Goal: Communication & Community: Answer question/provide support

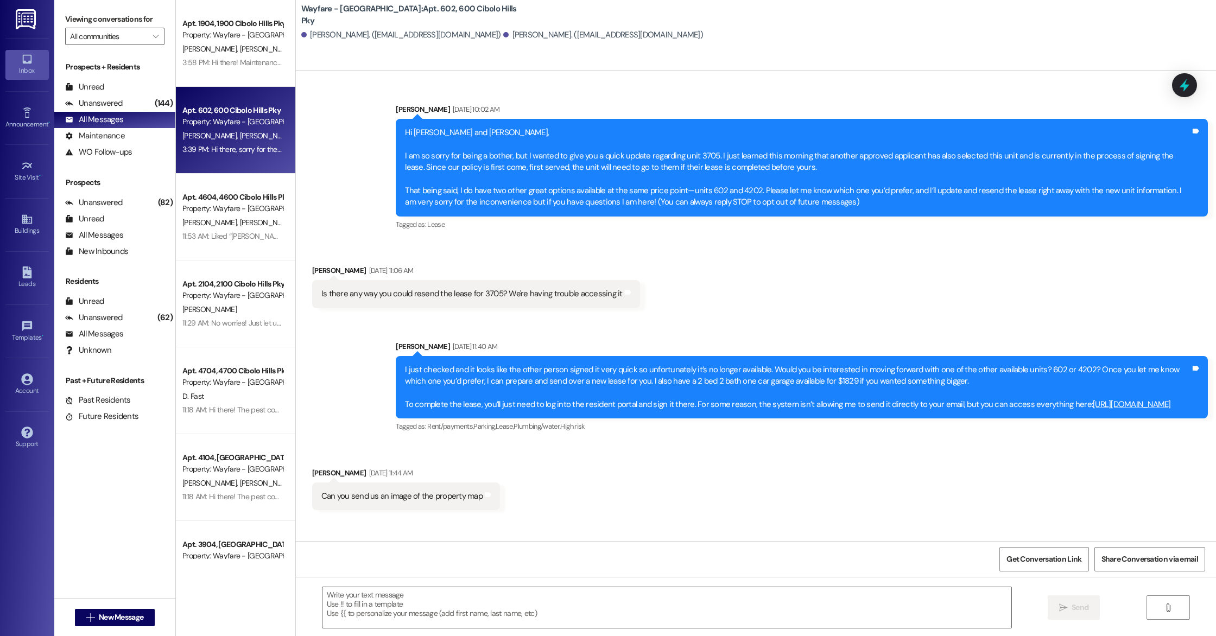
scroll to position [861, 0]
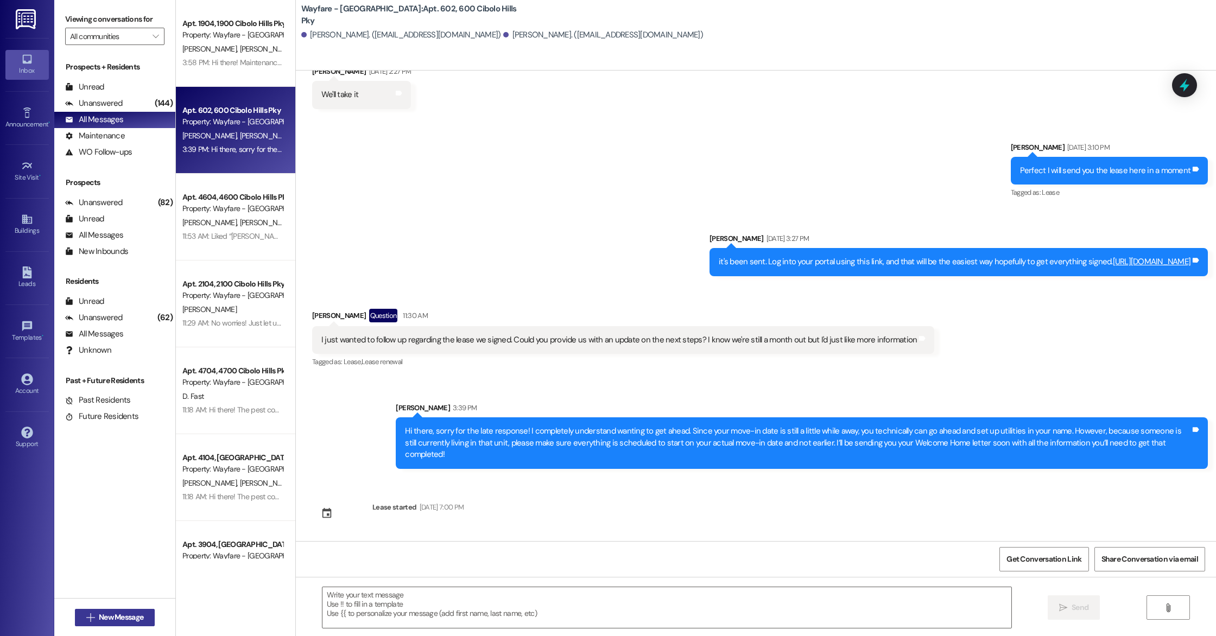
click at [146, 612] on button " New Message" at bounding box center [115, 617] width 80 height 17
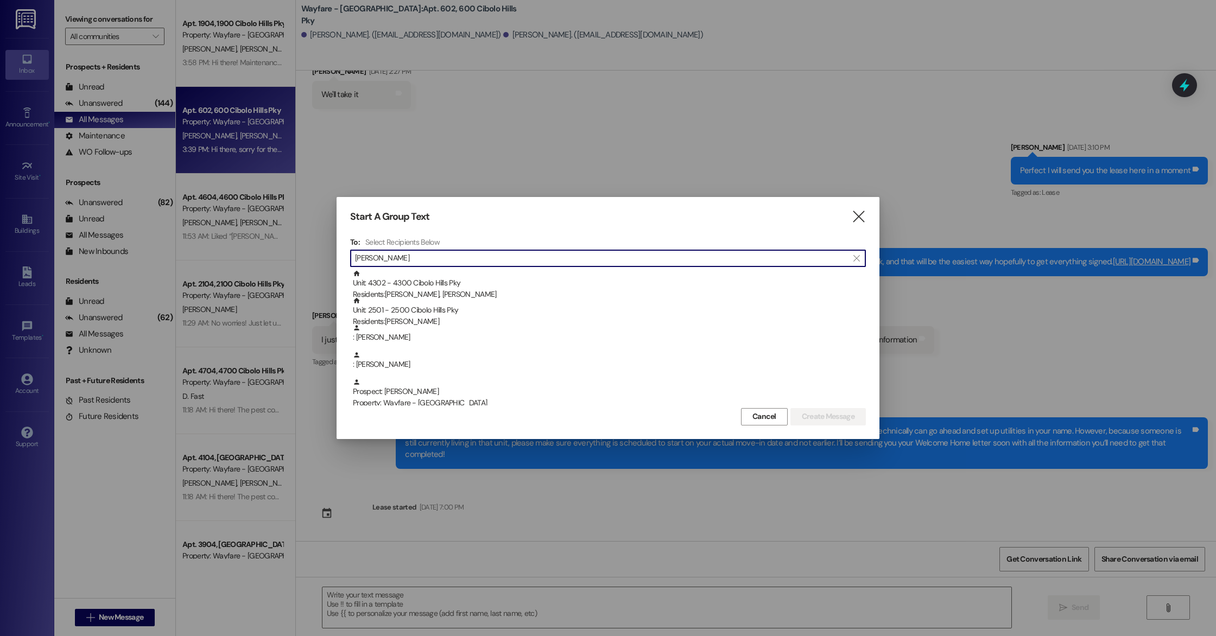
type input "[PERSON_NAME]"
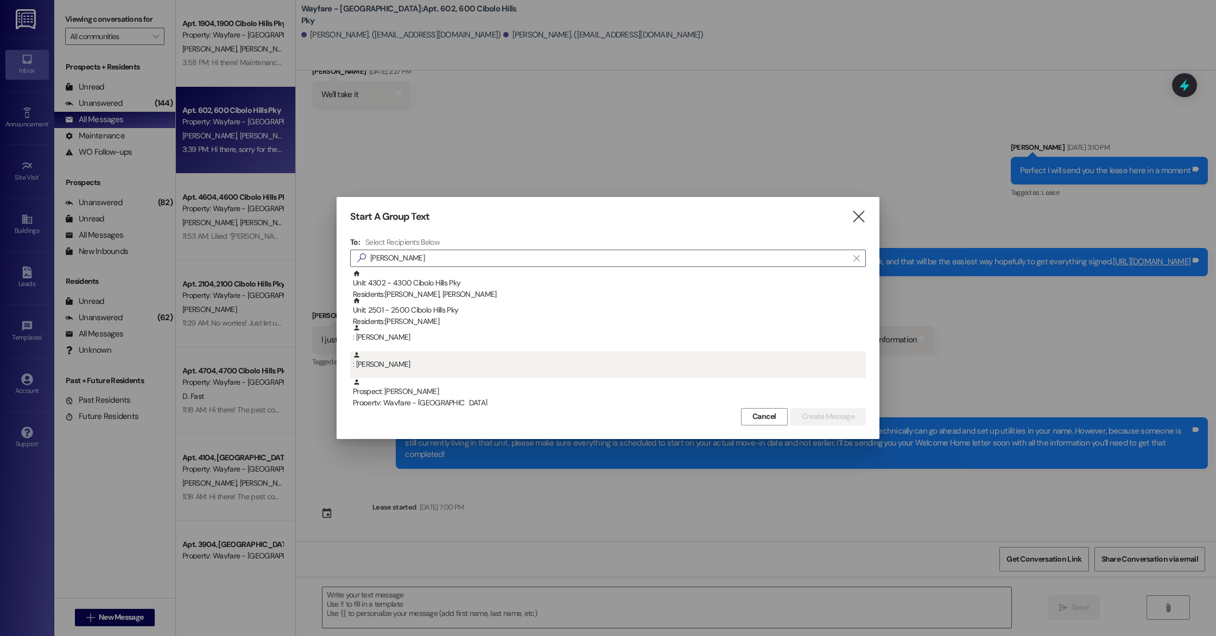
click at [405, 366] on div ": [PERSON_NAME]" at bounding box center [609, 360] width 513 height 19
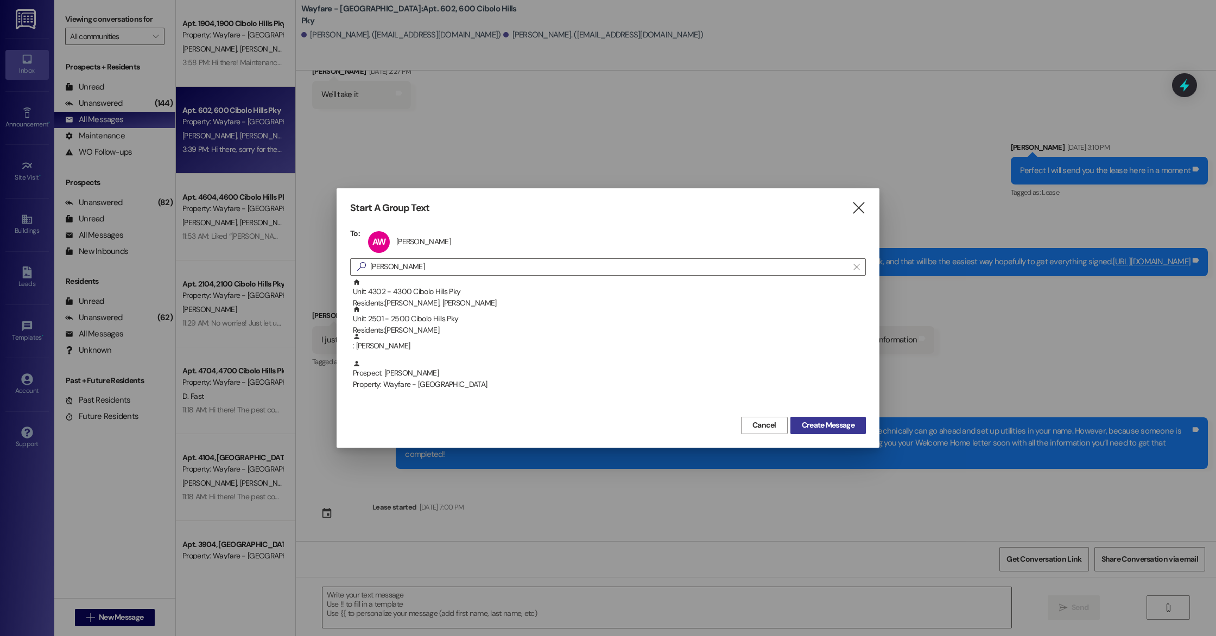
click at [829, 421] on span "Create Message" at bounding box center [828, 425] width 53 height 11
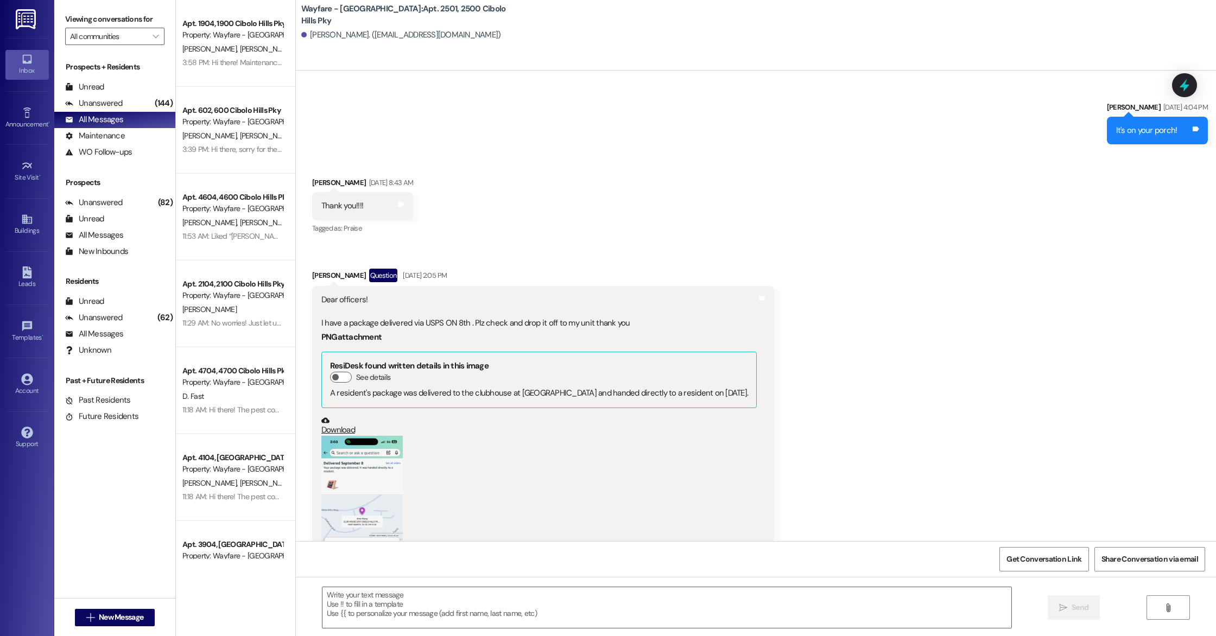
scroll to position [24585, 0]
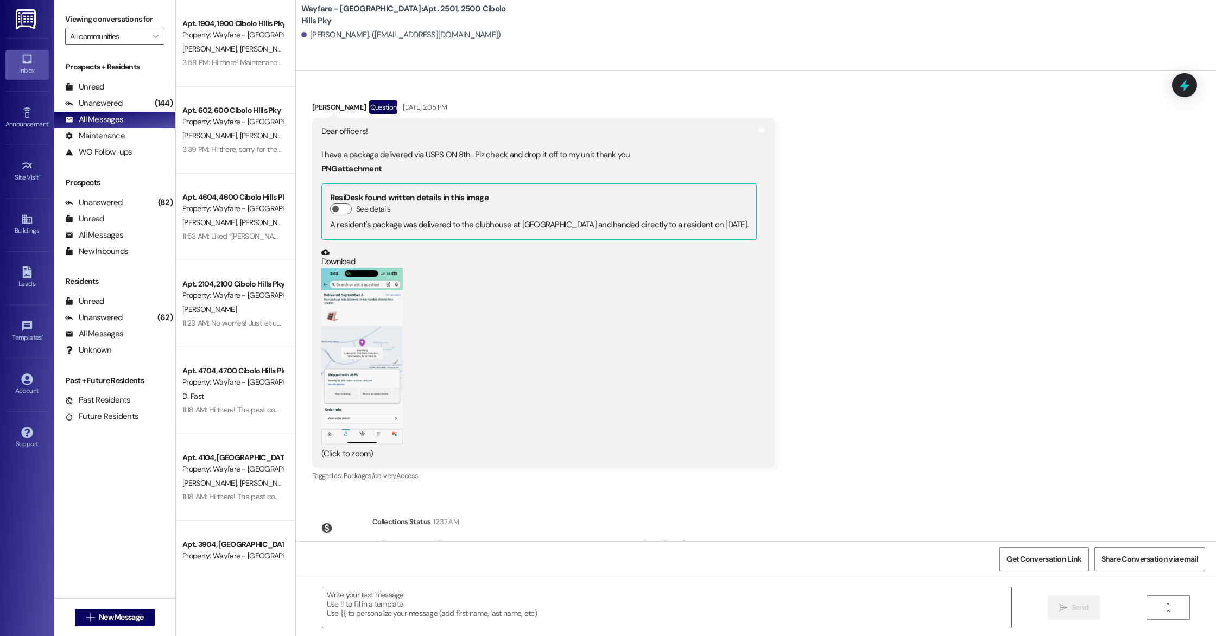
click at [367, 278] on button "Zoom image" at bounding box center [361, 356] width 81 height 177
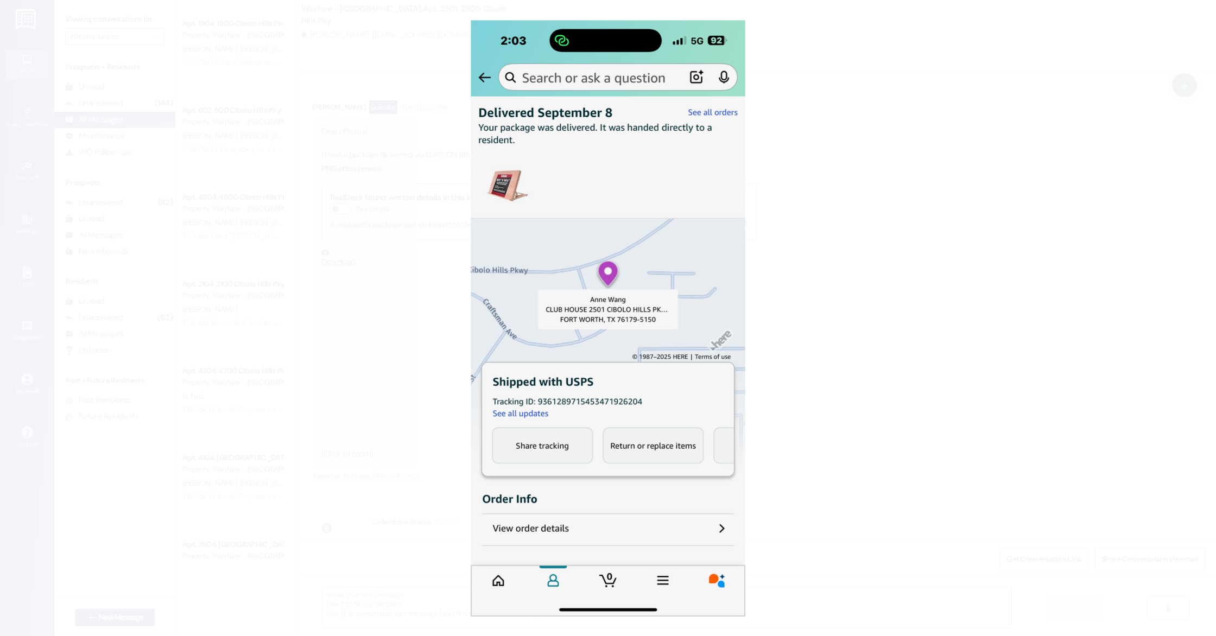
click at [1078, 282] on button "Unzoom image" at bounding box center [608, 318] width 1216 height 636
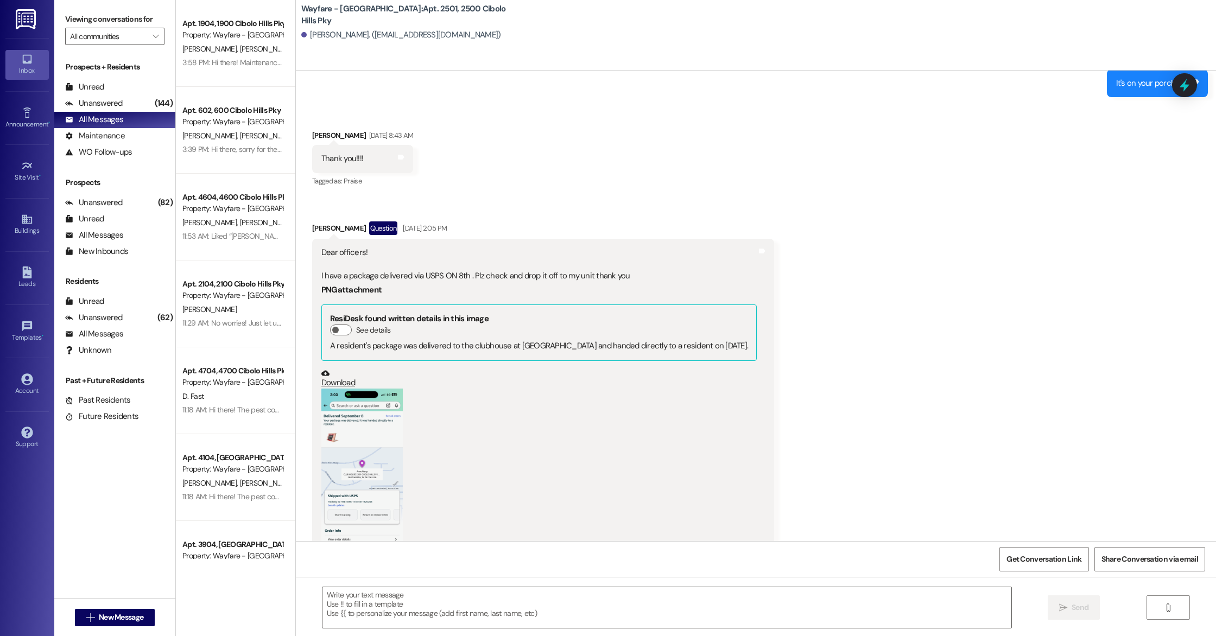
scroll to position [24463, 0]
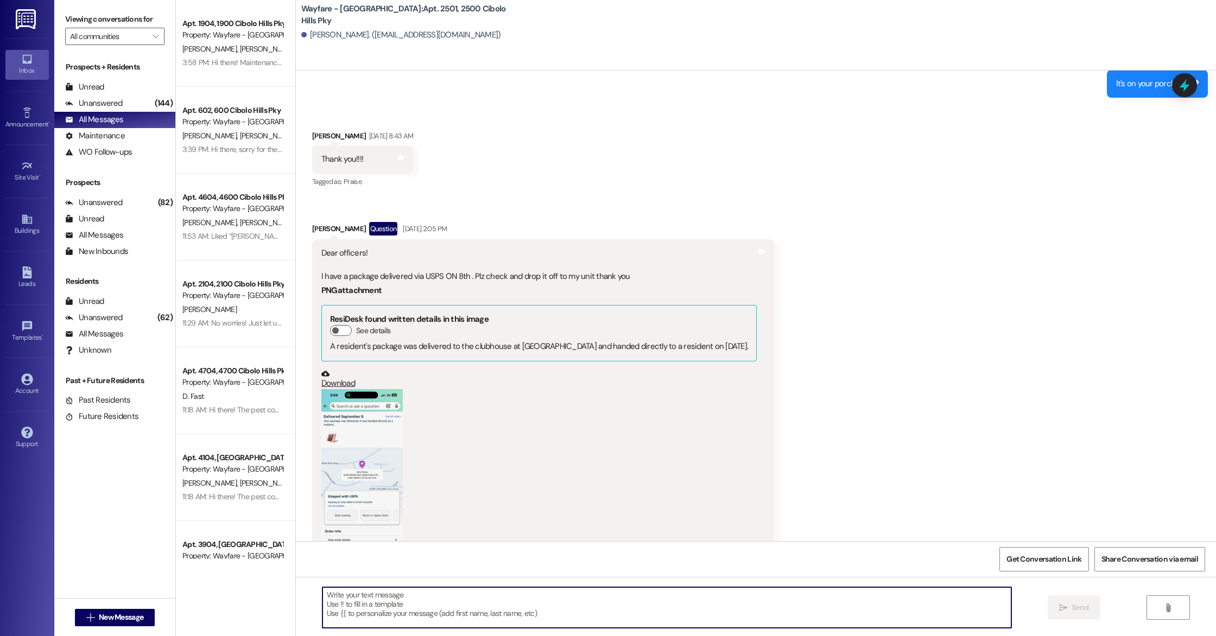
click at [395, 619] on textarea at bounding box center [666, 607] width 689 height 41
click at [478, 604] on textarea at bounding box center [666, 607] width 689 height 41
click at [492, 616] on textarea at bounding box center [666, 607] width 689 height 41
click at [688, 596] on textarea "Hi [PERSON_NAME], we dropped a package off to your unit that was delivered [DAT…" at bounding box center [666, 607] width 689 height 41
click at [659, 597] on textarea "Hi [PERSON_NAME], we dropped a package off to your unit that was delivered [DAT…" at bounding box center [666, 607] width 689 height 41
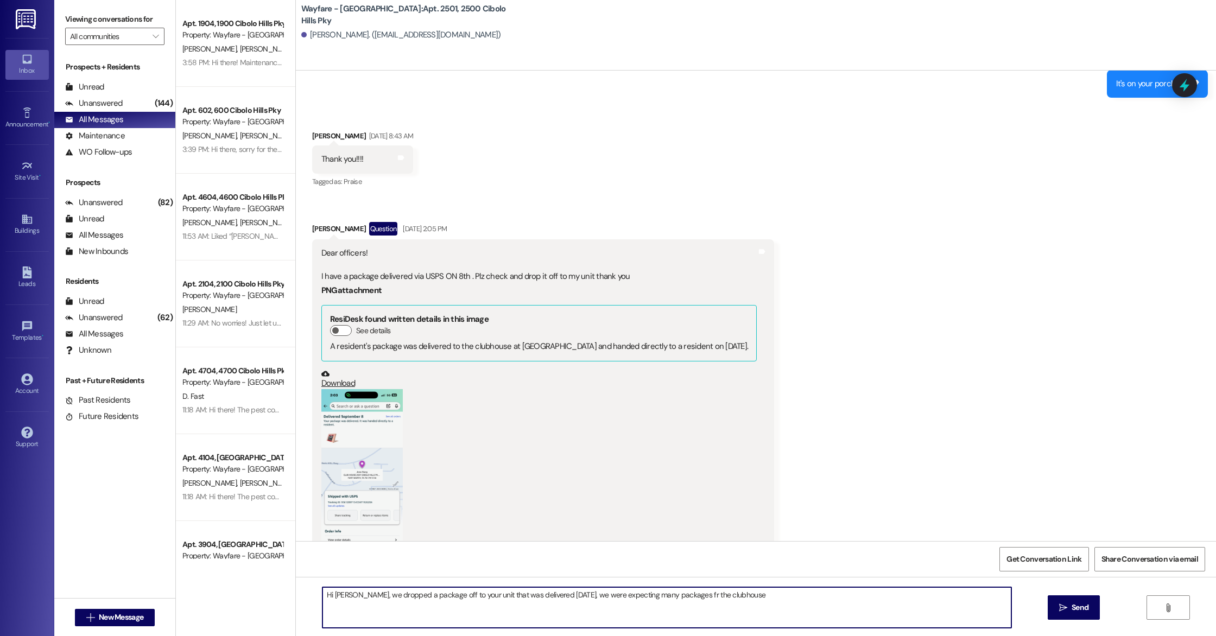
click at [661, 597] on textarea "Hi [PERSON_NAME], we dropped a package off to your unit that was delivered [DAT…" at bounding box center [666, 607] width 689 height 41
click at [719, 600] on textarea "Hi [PERSON_NAME], we dropped a package off to your unit that was delivered [DAT…" at bounding box center [666, 607] width 689 height 41
click at [727, 595] on textarea "Hi [PERSON_NAME], we dropped a package off to your unit that was delivered [DAT…" at bounding box center [666, 607] width 689 height 41
click at [698, 596] on textarea "Hi [PERSON_NAME], we dropped a package off to your unit that was delivered [DAT…" at bounding box center [666, 607] width 689 height 41
click at [690, 594] on textarea "Hi [PERSON_NAME], we dropped a package off to your unit that was delivered [DAT…" at bounding box center [666, 607] width 689 height 41
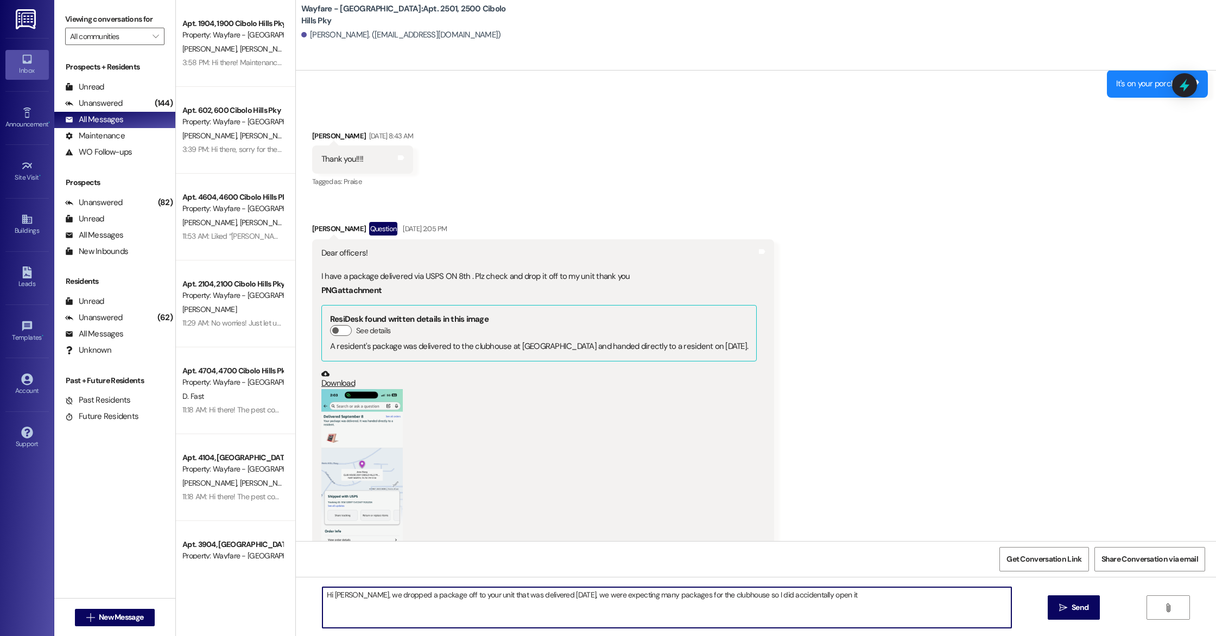
click at [690, 594] on textarea "Hi [PERSON_NAME], we dropped a package off to your unit that was delivered [DAT…" at bounding box center [666, 607] width 689 height 41
click at [809, 598] on textarea "Hi [PERSON_NAME], we dropped a package off to your unit that was delivered [DAT…" at bounding box center [666, 607] width 689 height 41
type textarea "Hi [PERSON_NAME], we dropped a package off to your unit that was delivered [DAT…"
click at [1072, 614] on button " Send" at bounding box center [1074, 607] width 53 height 24
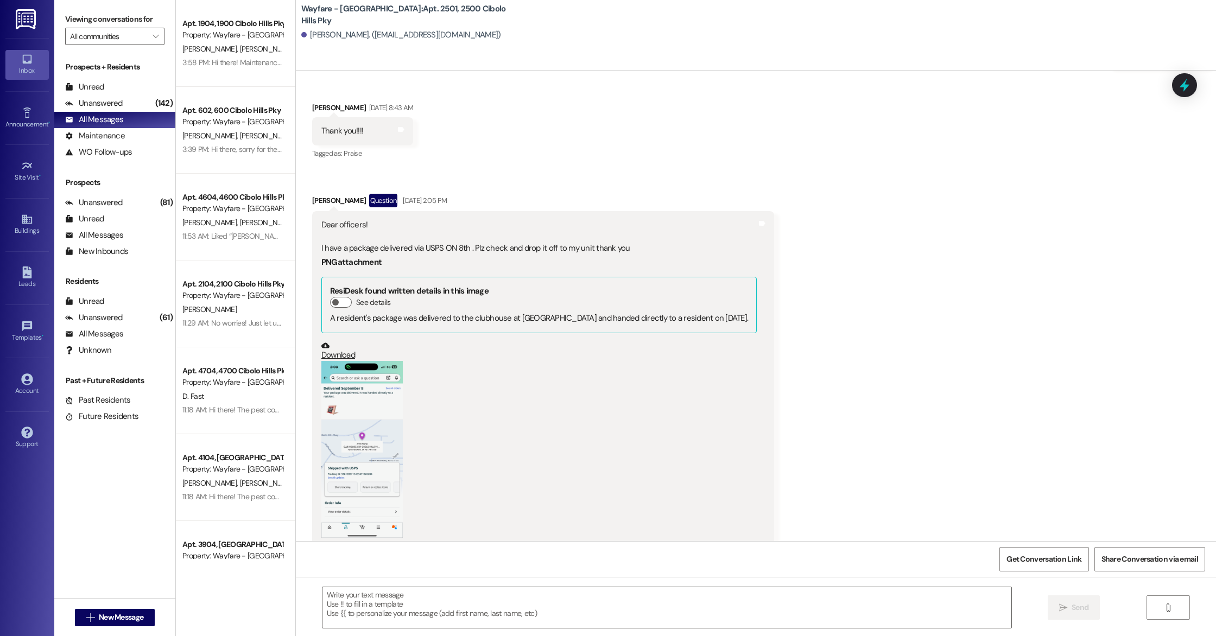
scroll to position [24661, 0]
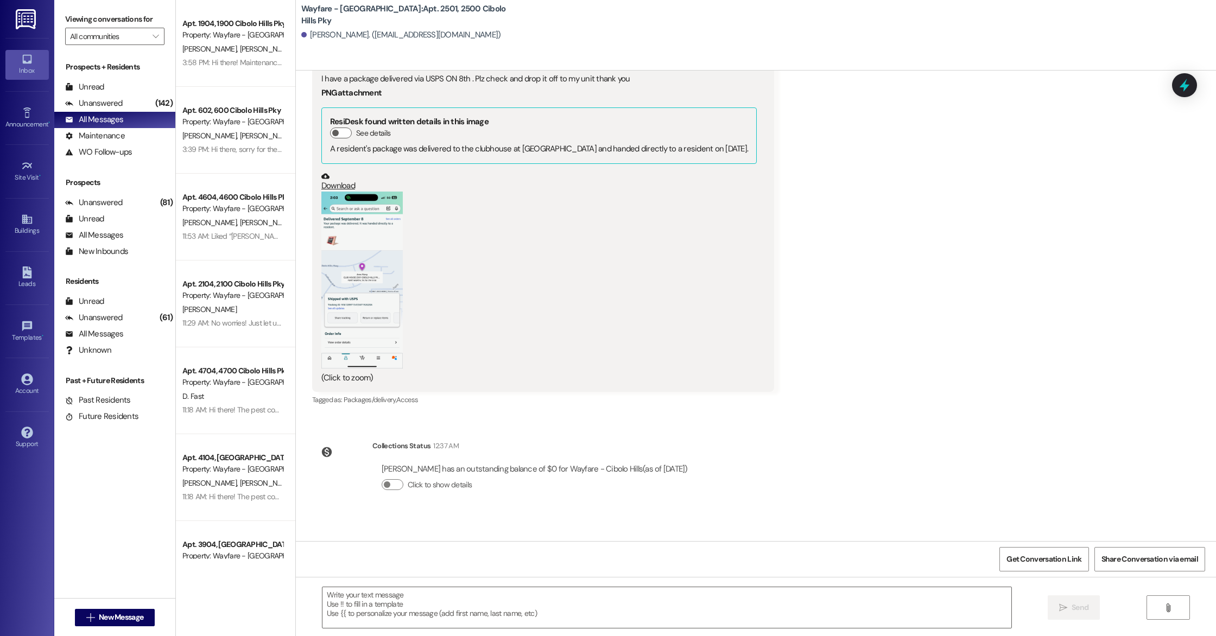
click at [950, 63] on div "Wayfare - Cibolo Hills: Apt. 2501, 2500 Cibolo Hills Pky [PERSON_NAME]. ([EMAIL…" at bounding box center [756, 35] width 920 height 71
